Goal: Register for event/course

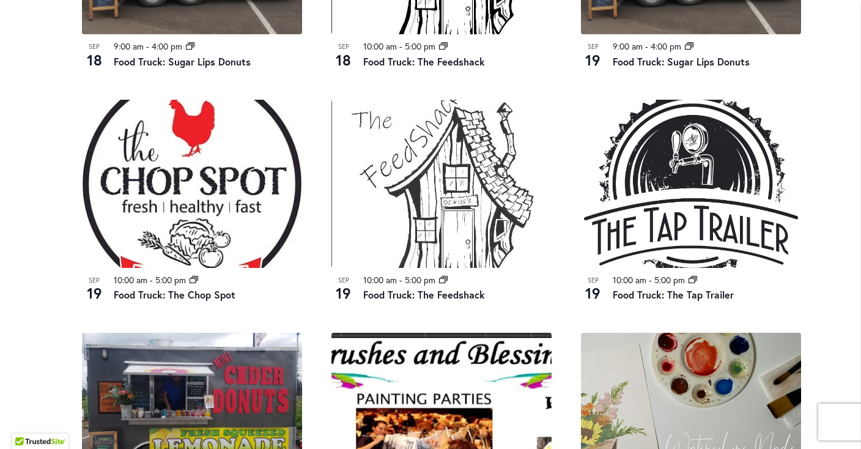
scroll to position [1136, 0]
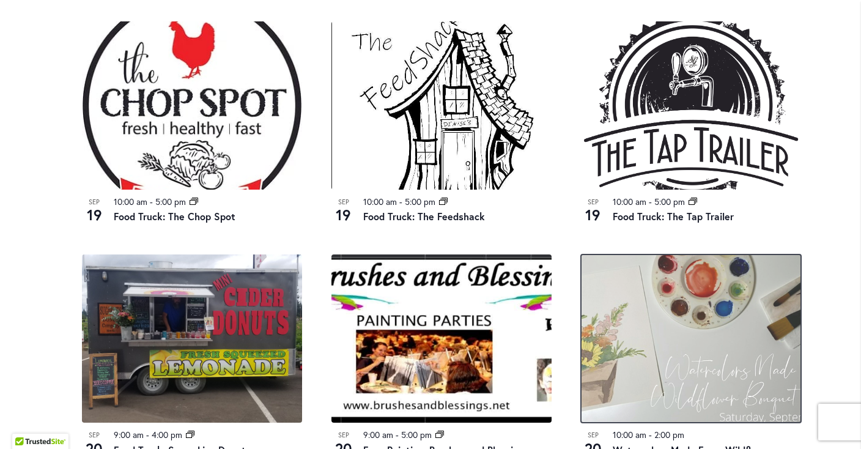
click at [657, 316] on img at bounding box center [691, 338] width 220 height 168
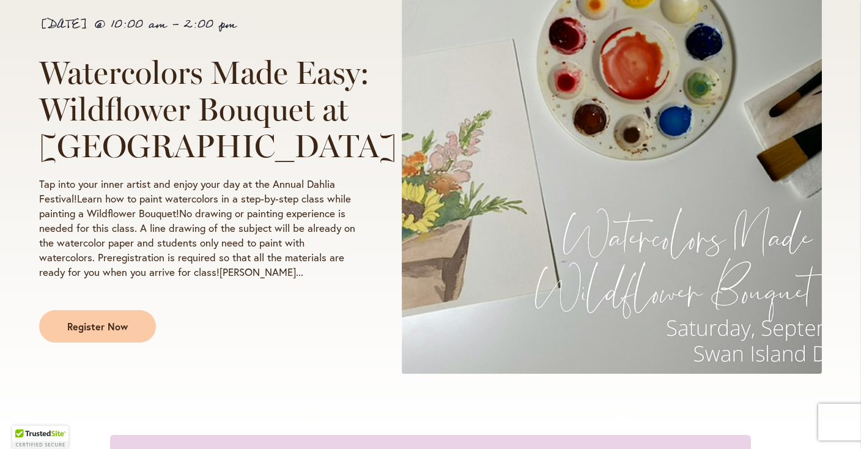
scroll to position [312, 0]
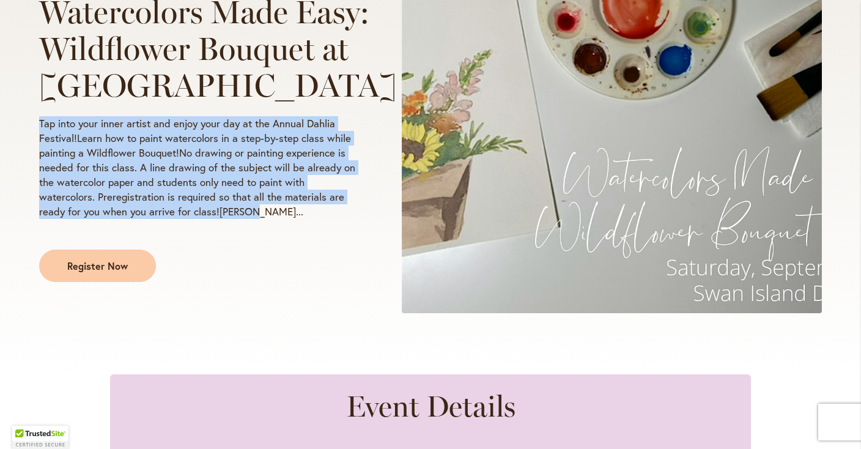
drag, startPoint x: 40, startPoint y: 140, endPoint x: 249, endPoint y: 244, distance: 233.6
click at [249, 242] on div "September 20 @ 10:00 am - 2:00 pm Watercolors Made Easy: Wildflower Bouquet at …" at bounding box center [197, 118] width 317 height 328
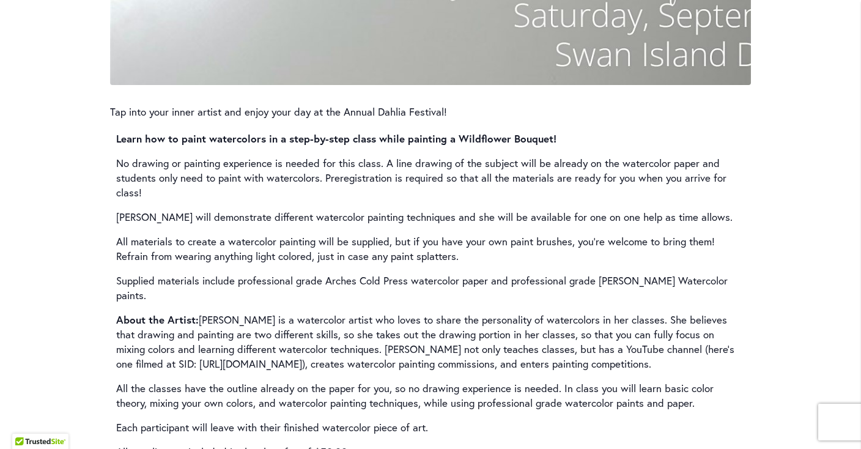
scroll to position [1638, 0]
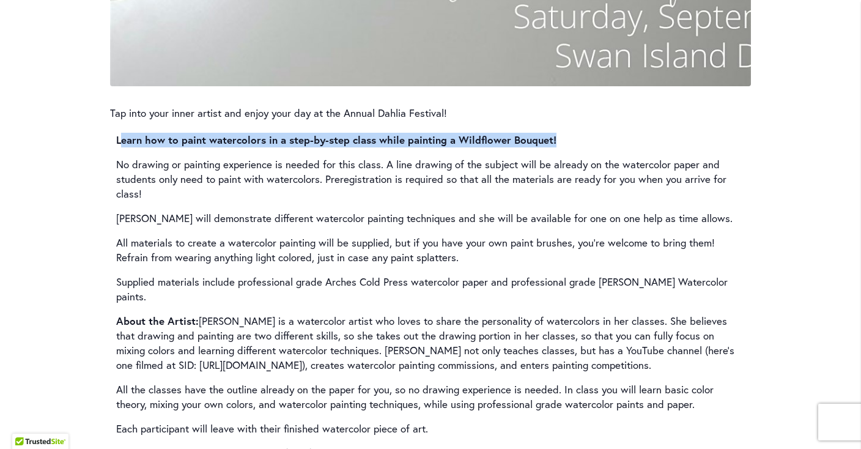
drag, startPoint x: 119, startPoint y: 168, endPoint x: 591, endPoint y: 174, distance: 472.1
click at [591, 147] on p "Learn how to paint watercolors in a step-by-step class while painting a Wildflo…" at bounding box center [430, 140] width 629 height 15
click at [193, 147] on strong "Learn how to paint watercolors in a step-by-step class while painting a Wildflo…" at bounding box center [336, 140] width 440 height 14
drag, startPoint x: 116, startPoint y: 166, endPoint x: 610, endPoint y: 169, distance: 494.1
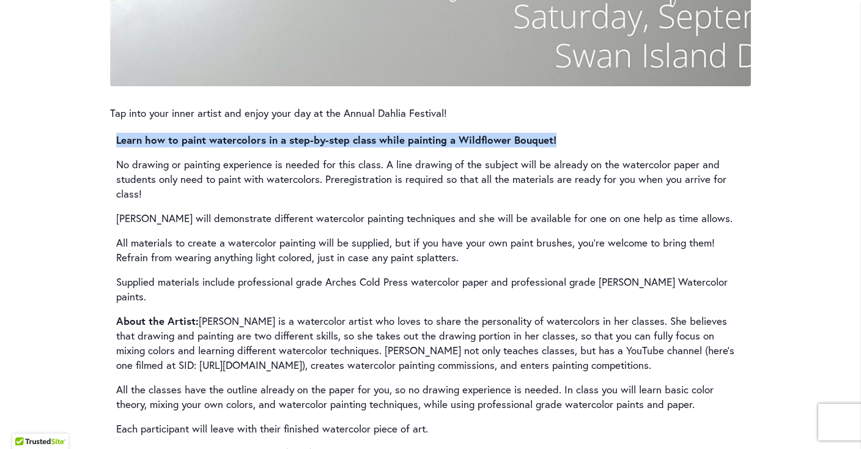
copy strong "Learn how to paint watercolors in a step-by-step class while painting a Wildflo…"
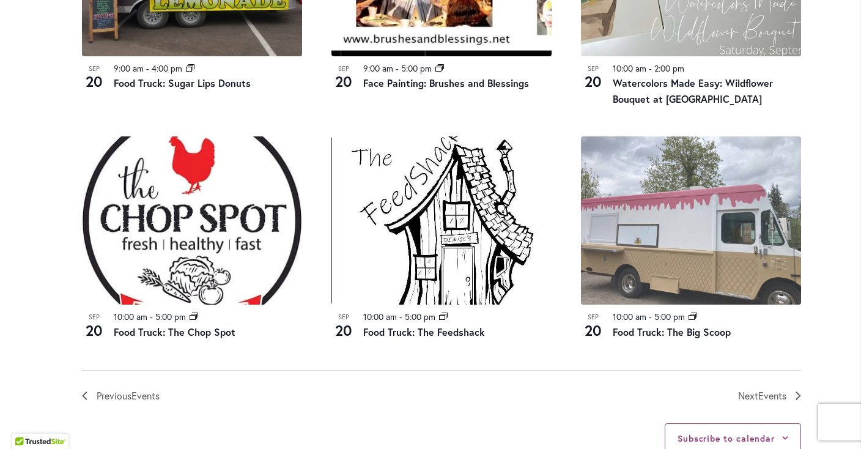
scroll to position [1370, 0]
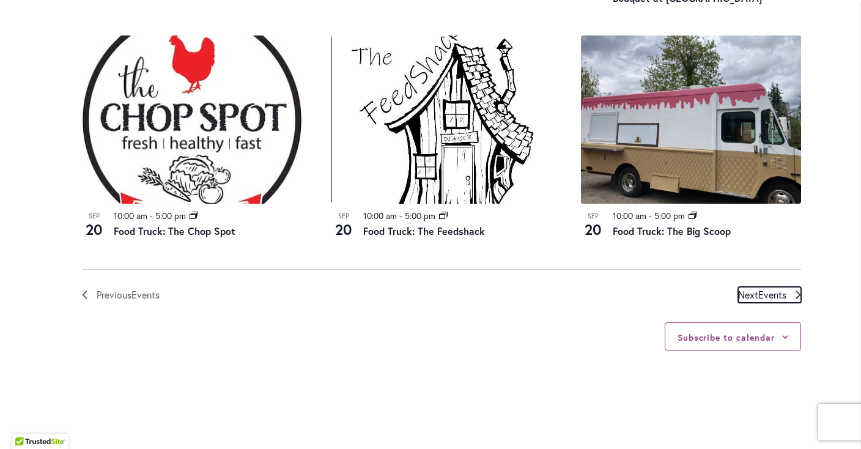
click at [774, 291] on span "Events" at bounding box center [772, 294] width 28 height 13
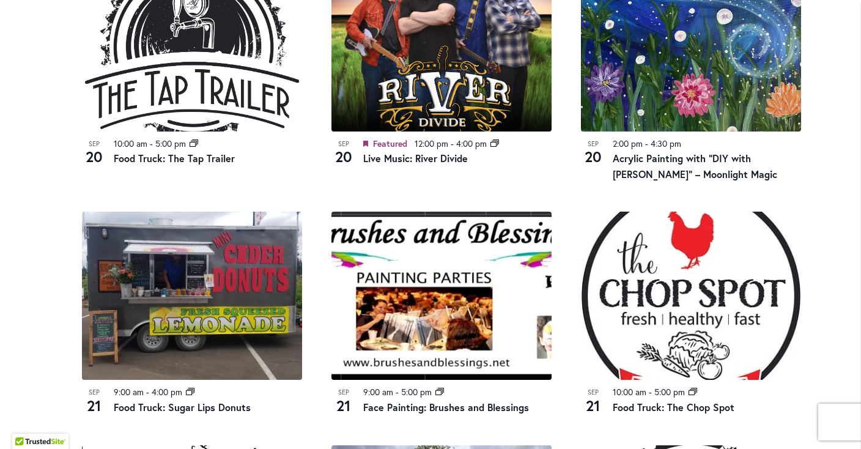
scroll to position [653, 0]
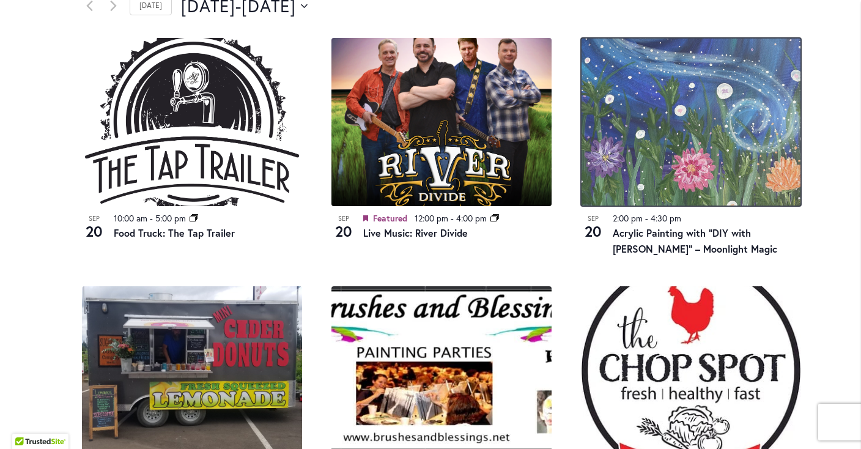
click at [717, 143] on img at bounding box center [691, 122] width 220 height 168
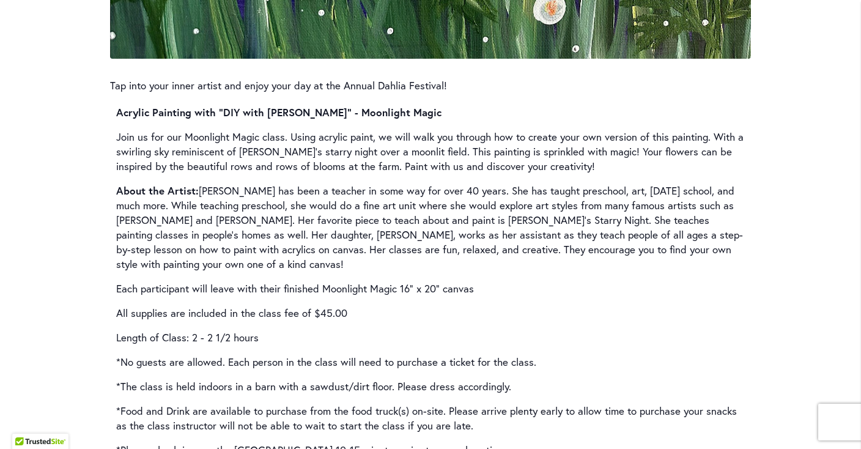
scroll to position [1717, 0]
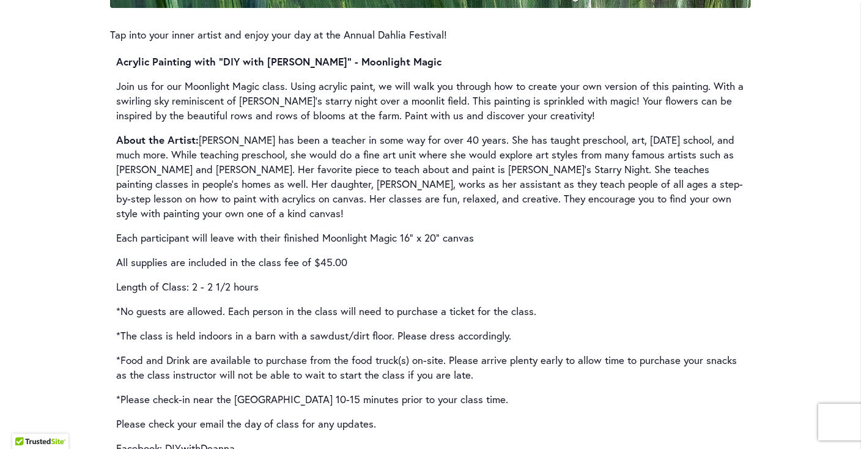
click at [287, 68] on strong "Acrylic Painting with "DIY with Deanna" - Moonlight Magic" at bounding box center [278, 61] width 325 height 14
click at [258, 68] on strong "Acrylic Painting with "DIY with Deanna" - Moonlight Magic" at bounding box center [278, 61] width 325 height 14
drag, startPoint x: 401, startPoint y: 90, endPoint x: 94, endPoint y: 86, distance: 306.4
copy strong "Acrylic Painting with "DIY with Deanna" - Moonlight Magic"
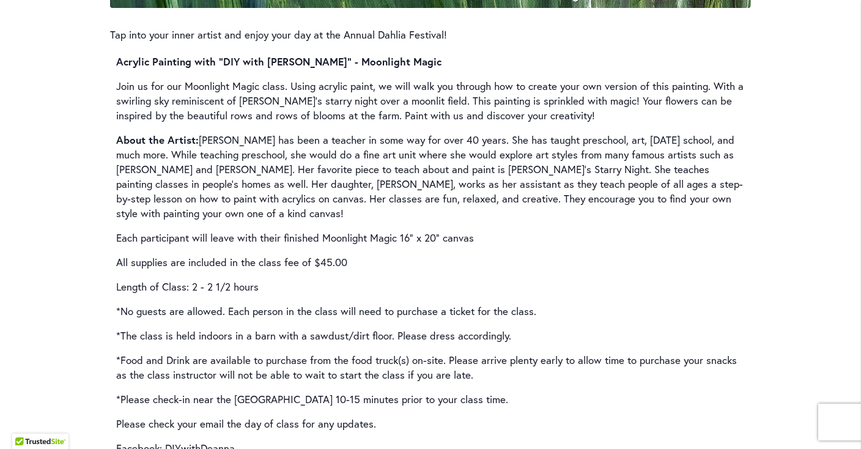
drag, startPoint x: 554, startPoint y: 175, endPoint x: 547, endPoint y: 172, distance: 7.9
click at [554, 176] on p "About the Artist: Deanna has been a teacher in some way for over 40 years. She …" at bounding box center [430, 177] width 629 height 88
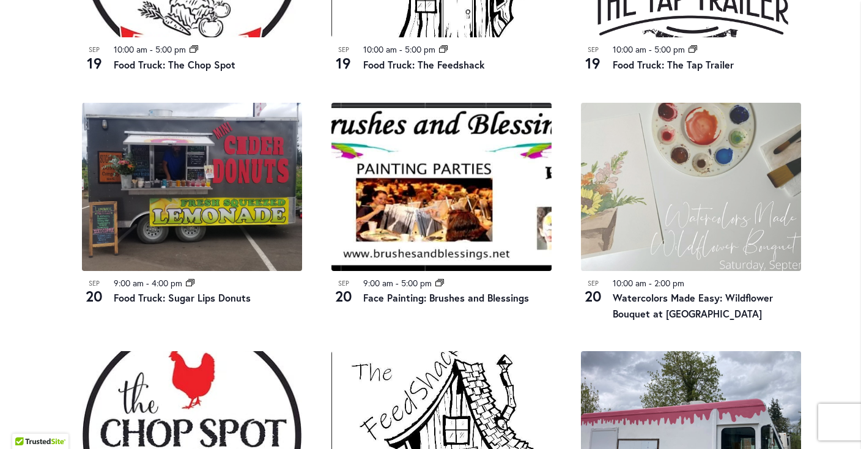
scroll to position [1121, 0]
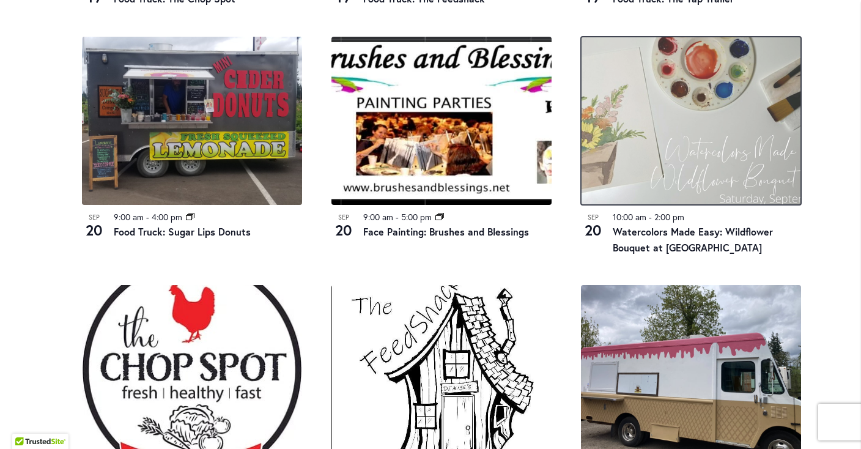
click at [699, 130] on img at bounding box center [691, 121] width 220 height 168
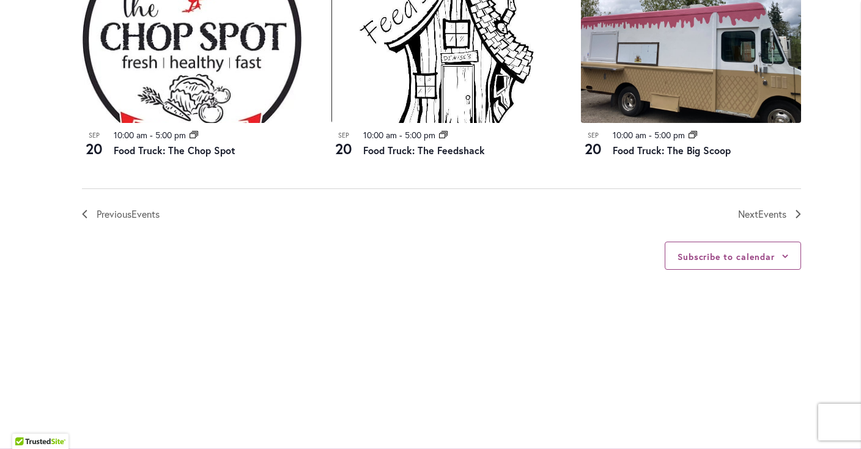
scroll to position [1433, 0]
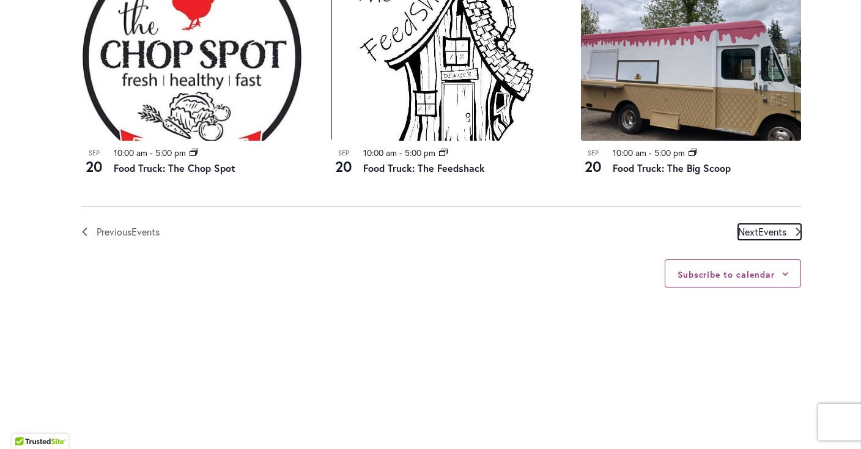
click at [772, 231] on span "Events" at bounding box center [772, 231] width 28 height 13
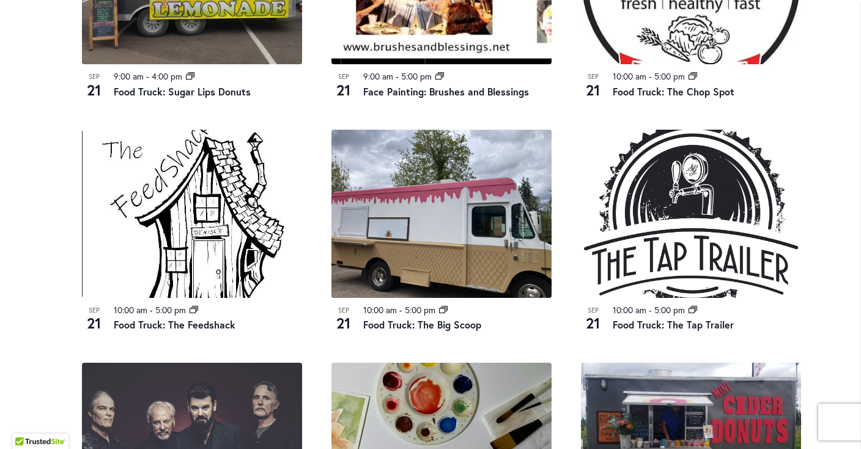
scroll to position [1199, 0]
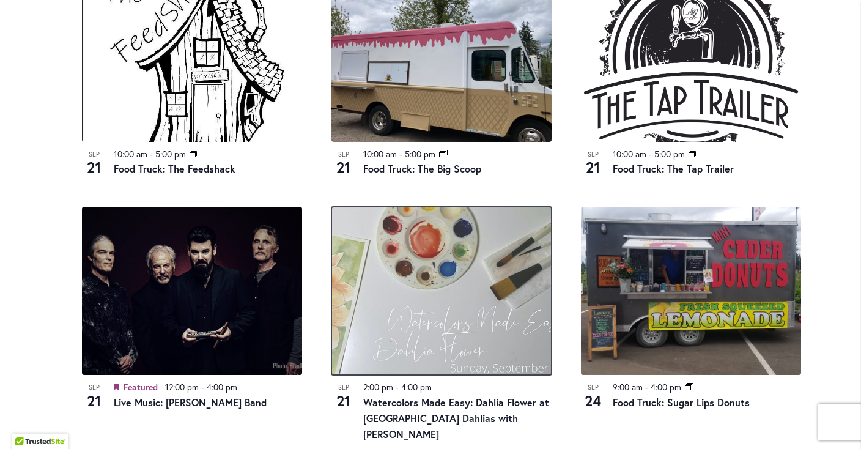
click at [424, 276] on img at bounding box center [441, 291] width 220 height 168
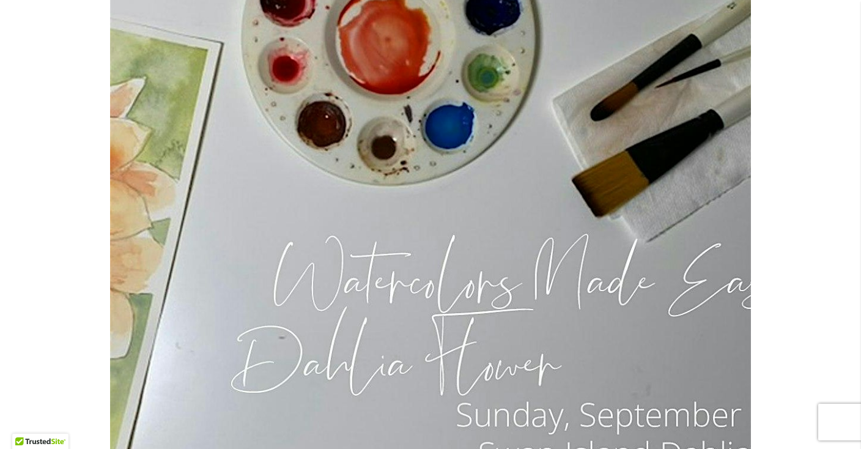
scroll to position [1717, 0]
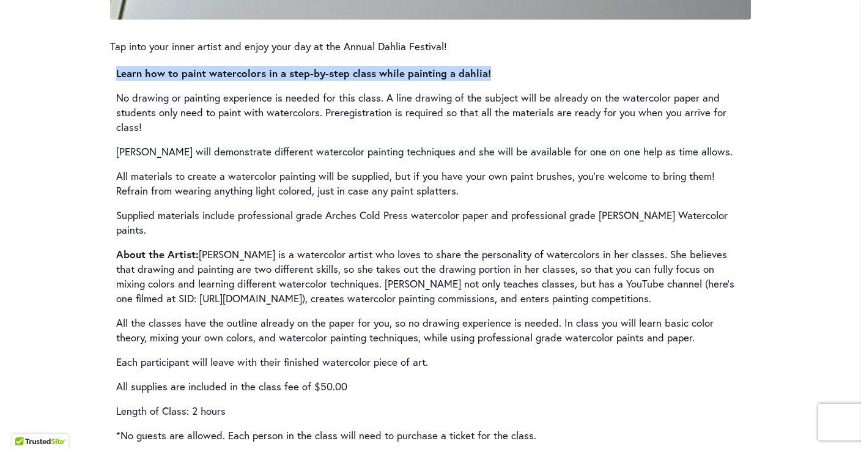
drag, startPoint x: 514, startPoint y: 92, endPoint x: 108, endPoint y: 95, distance: 405.4
copy strong "Learn how to paint watercolors in a step-by-step class while painting a dahlia!"
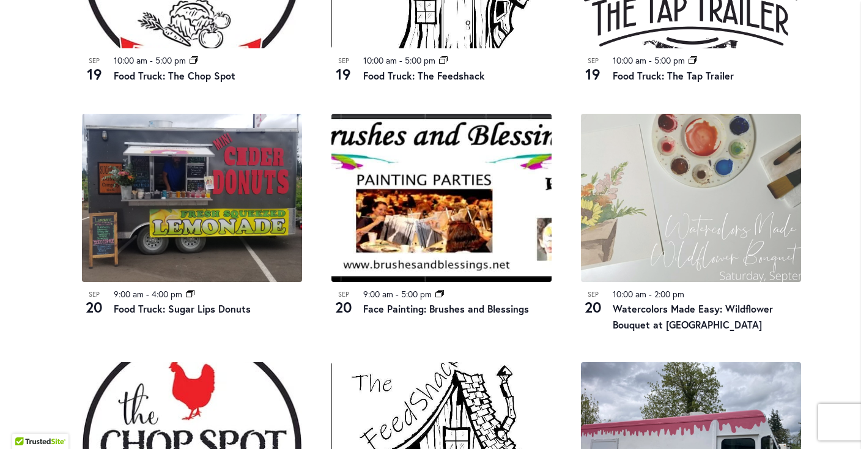
scroll to position [988, 0]
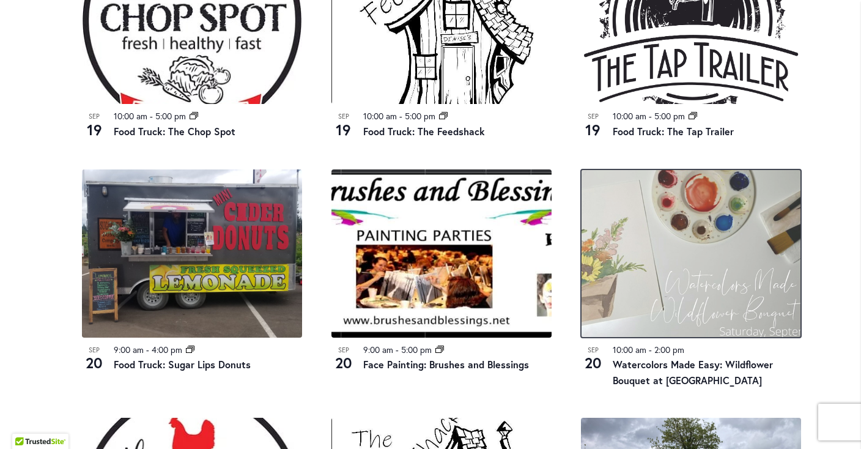
click at [653, 213] on img at bounding box center [691, 253] width 220 height 168
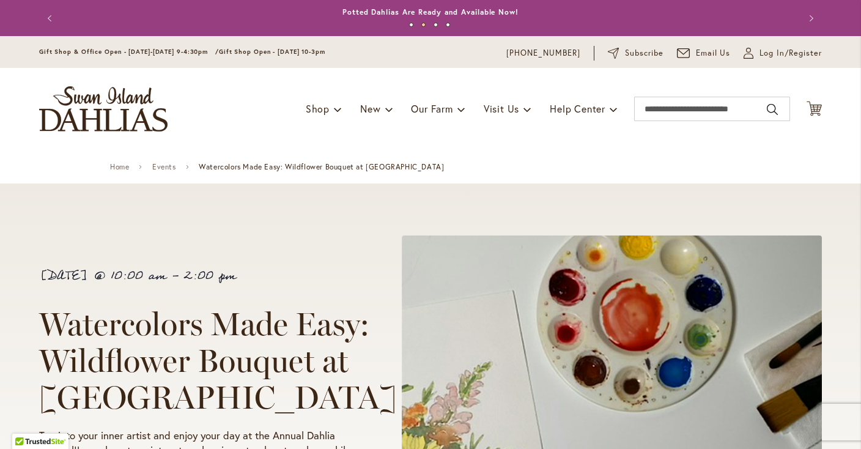
click at [294, 226] on div "September 20 @ 10:00 am - 2:00 pm Watercolors Made Easy: Wildflower Bouquet at …" at bounding box center [430, 434] width 861 height 503
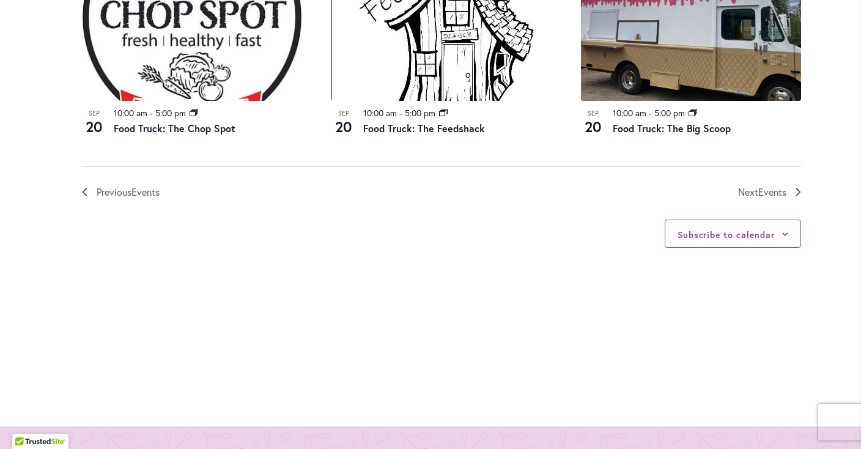
scroll to position [1480, 0]
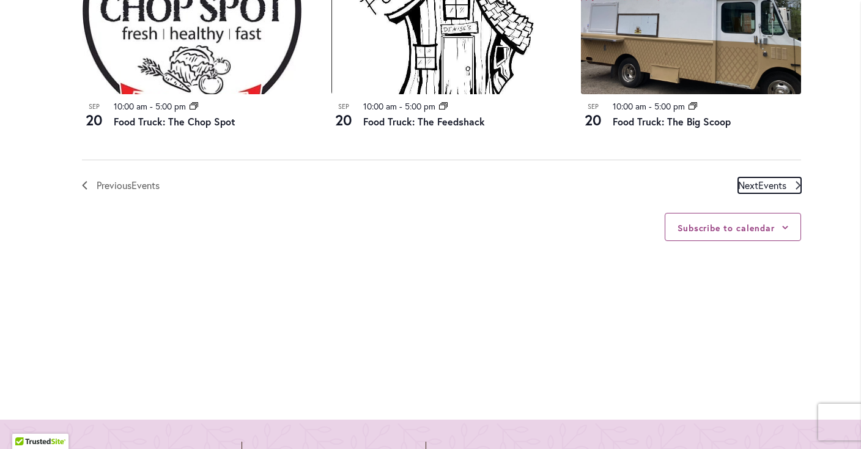
click at [762, 185] on span "Events" at bounding box center [772, 185] width 28 height 13
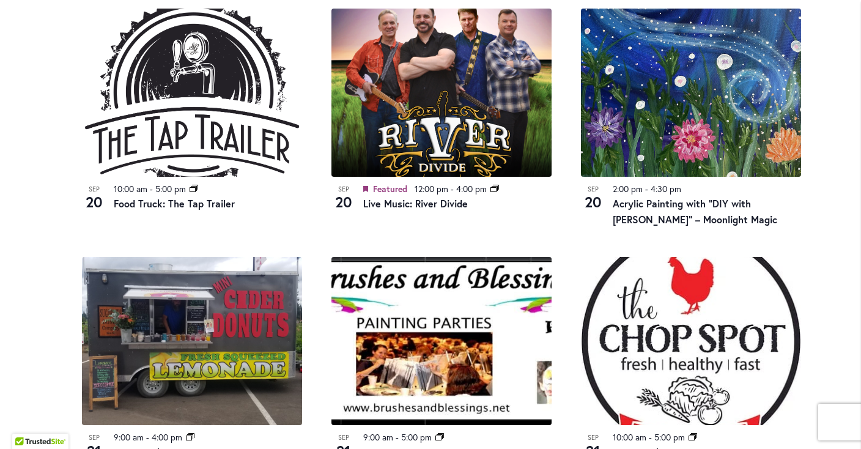
scroll to position [653, 0]
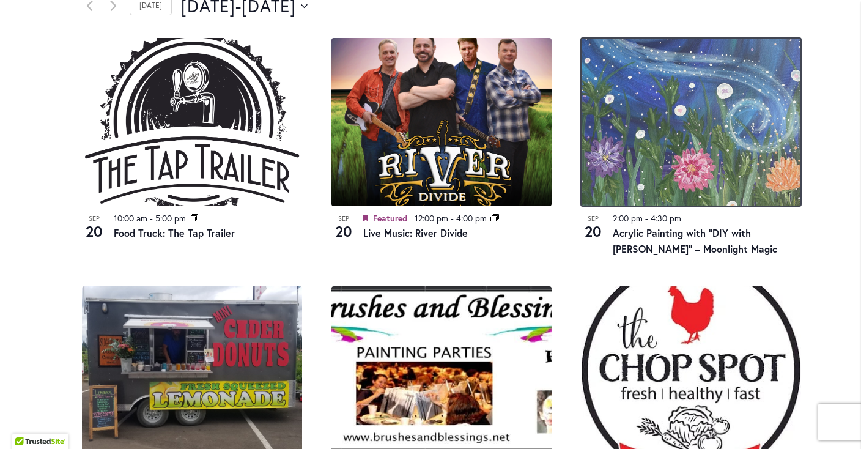
click at [724, 124] on img at bounding box center [691, 122] width 220 height 168
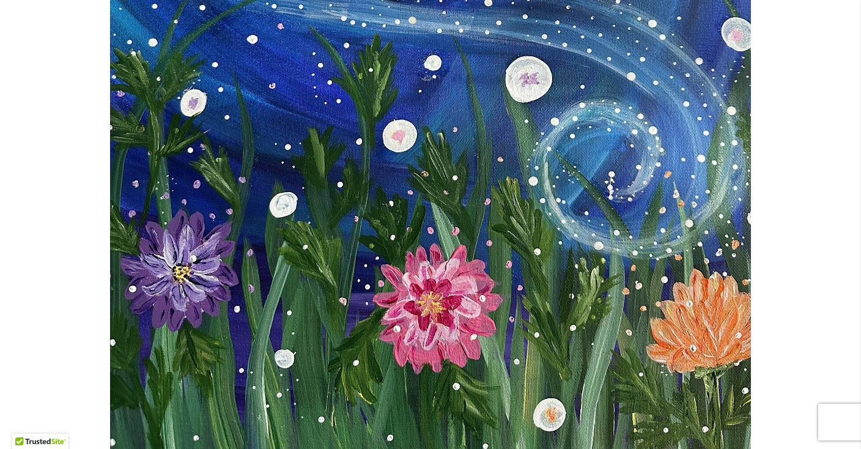
scroll to position [1170, 0]
